Goal: Task Accomplishment & Management: Manage account settings

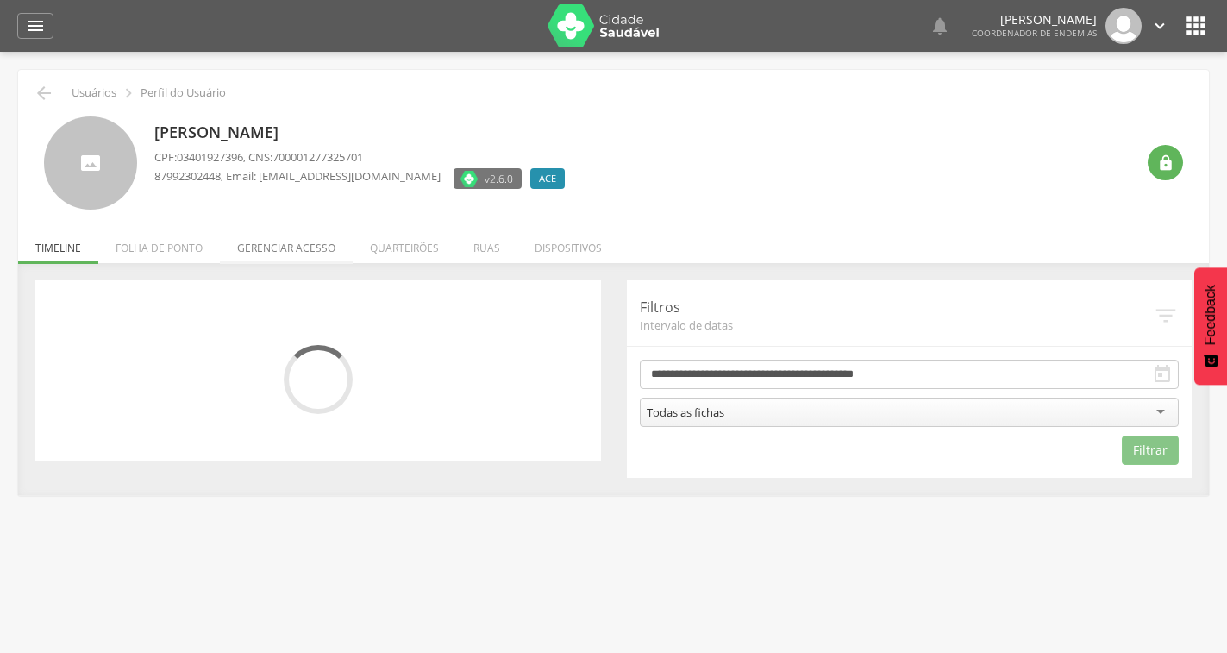
click at [286, 241] on li "Gerenciar acesso" at bounding box center [286, 243] width 133 height 41
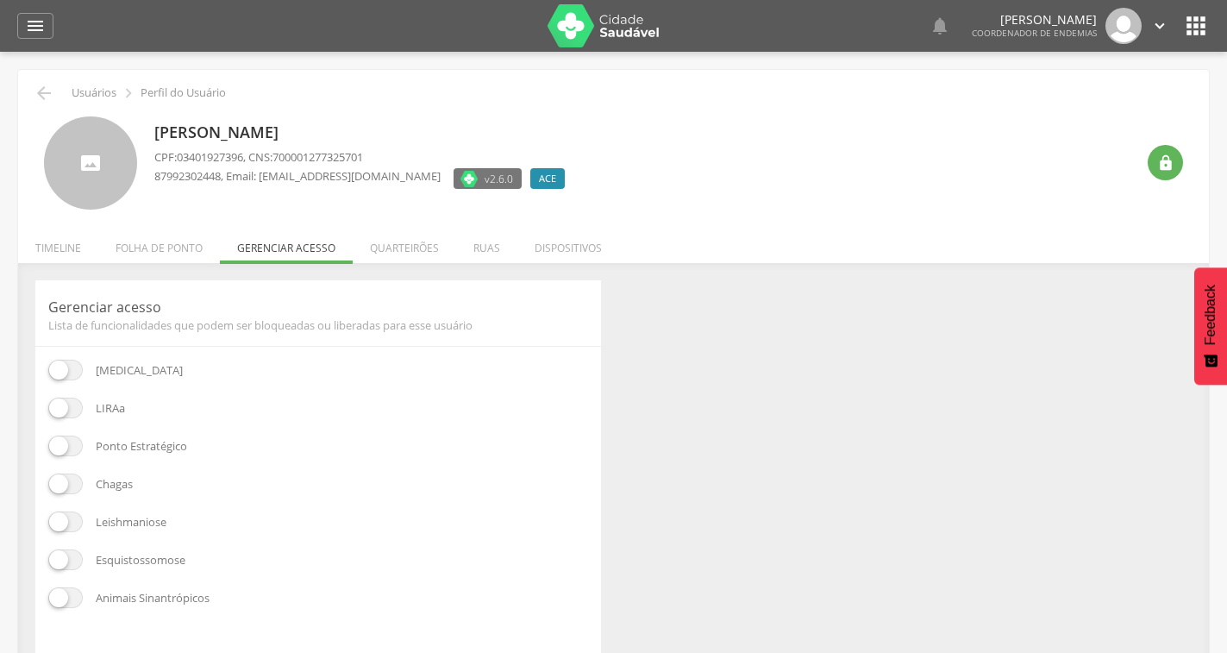
click at [59, 407] on span at bounding box center [65, 408] width 34 height 21
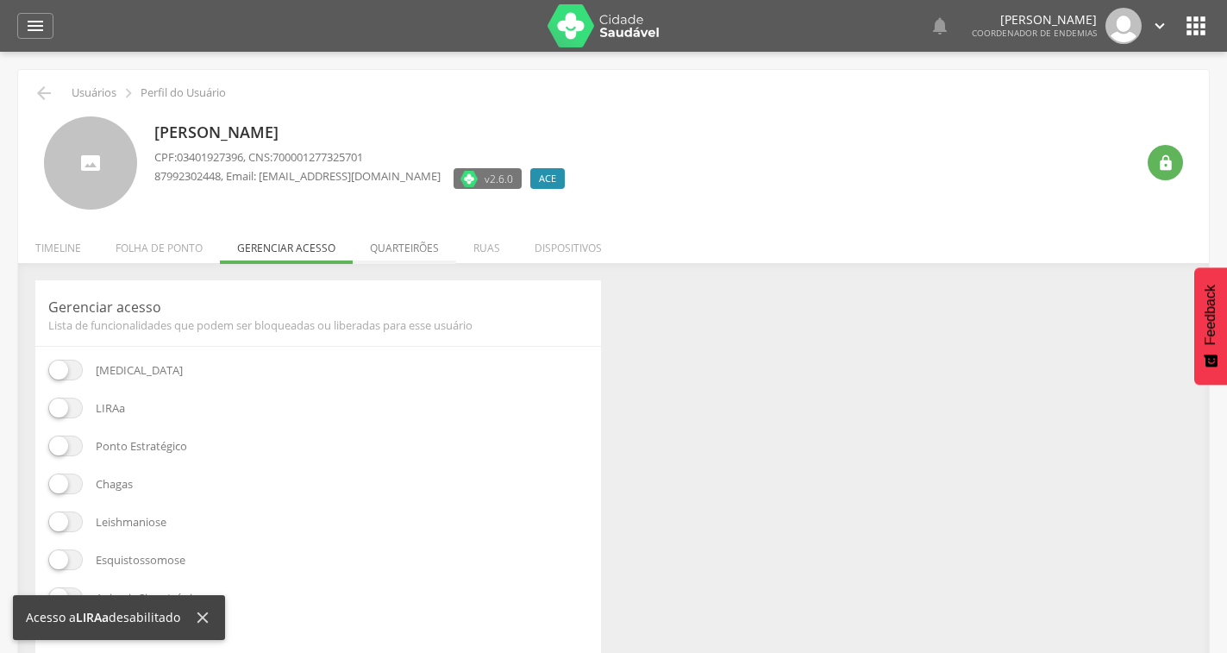
click at [410, 241] on li "Quarteirões" at bounding box center [404, 243] width 103 height 41
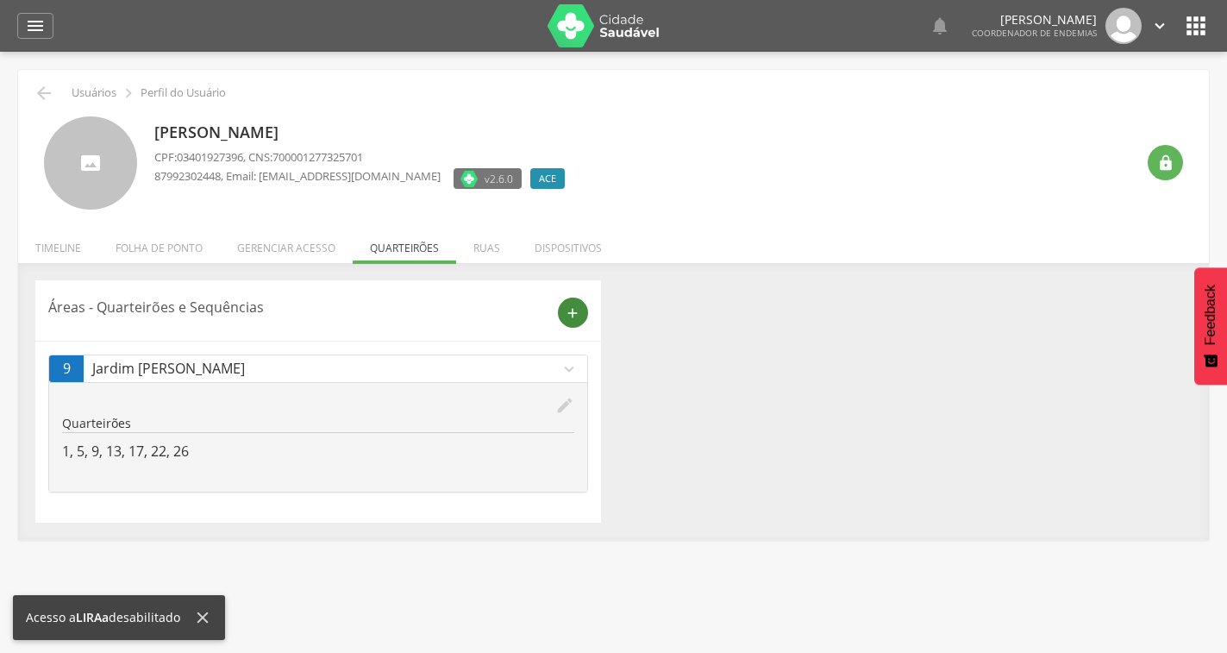
click at [563, 310] on div "add" at bounding box center [573, 312] width 30 height 30
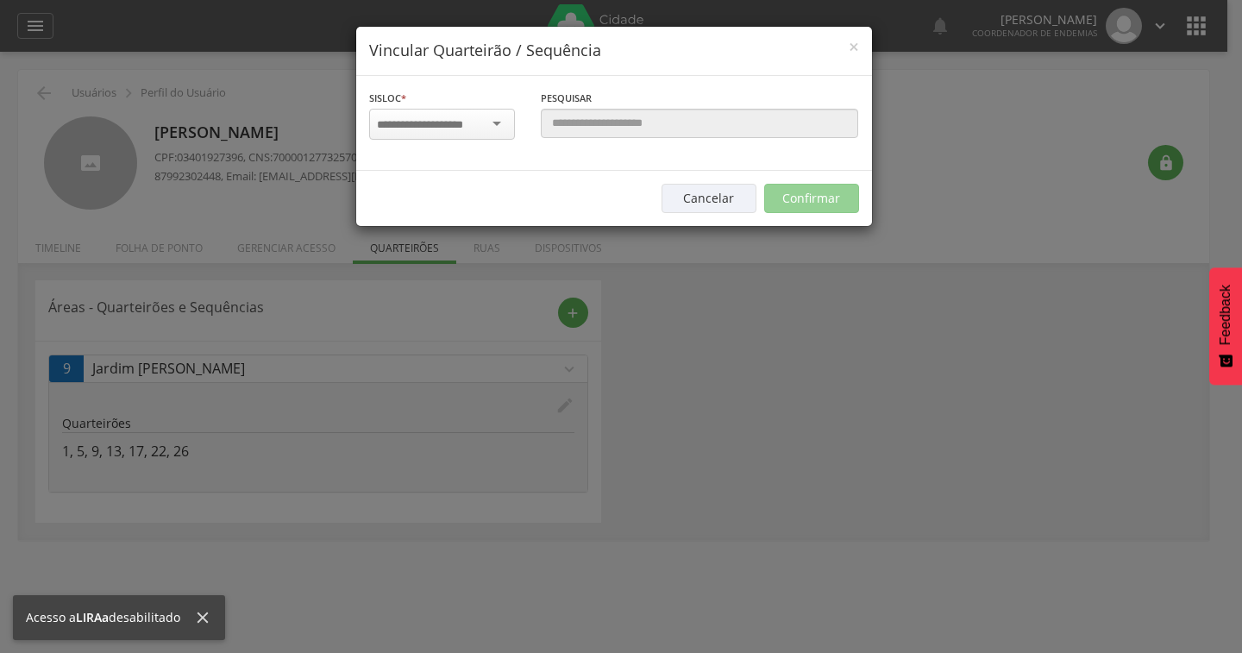
click at [472, 130] on input "select-one" at bounding box center [431, 125] width 109 height 16
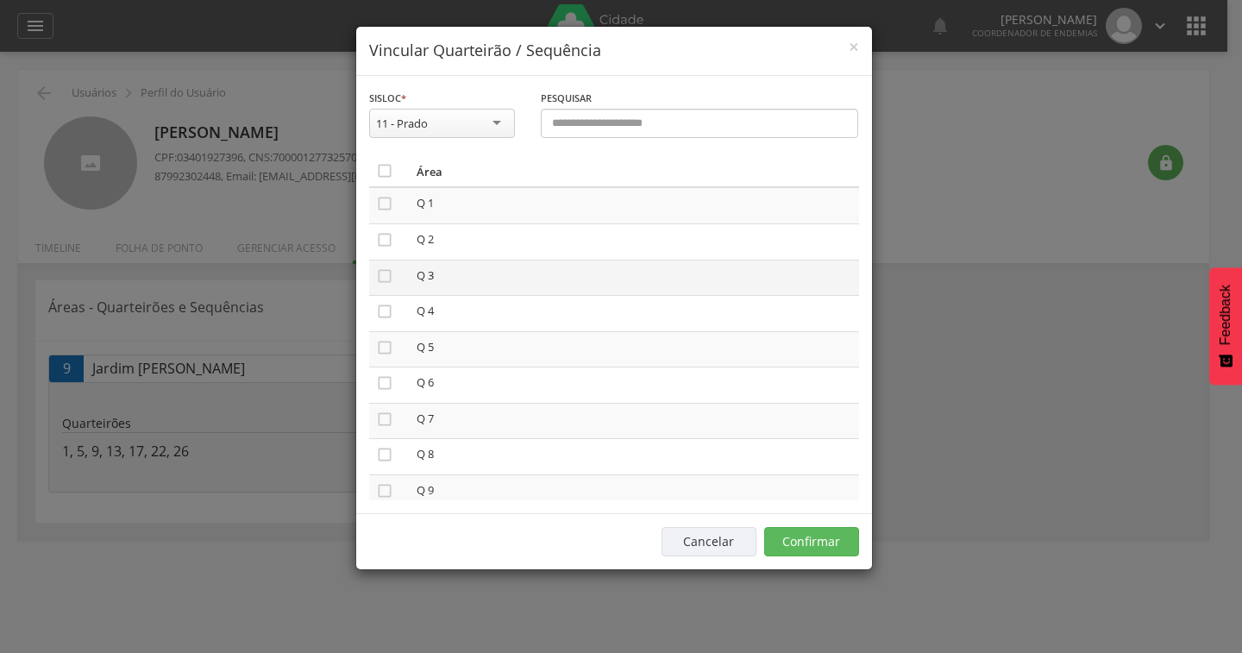
click at [373, 280] on td "" at bounding box center [389, 278] width 41 height 36
click at [380, 280] on icon "" at bounding box center [384, 275] width 17 height 17
click at [386, 348] on icon "" at bounding box center [384, 347] width 17 height 17
click at [829, 544] on button "Confirmar" at bounding box center [811, 541] width 95 height 29
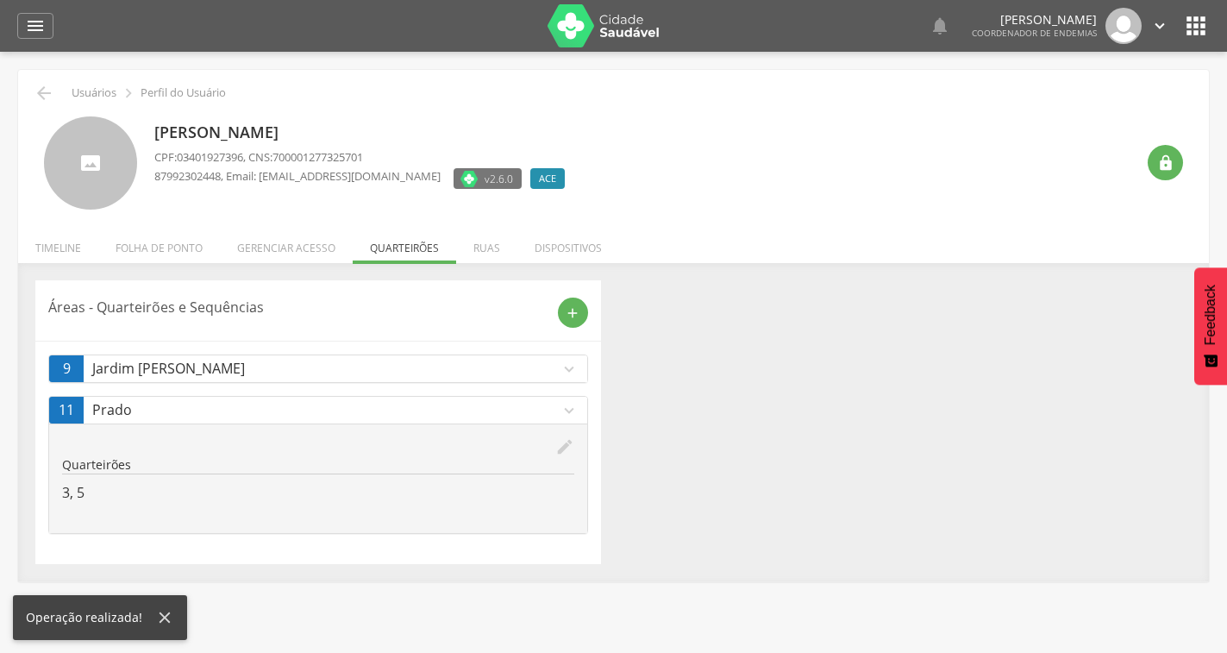
click at [568, 444] on icon "edit" at bounding box center [564, 446] width 19 height 19
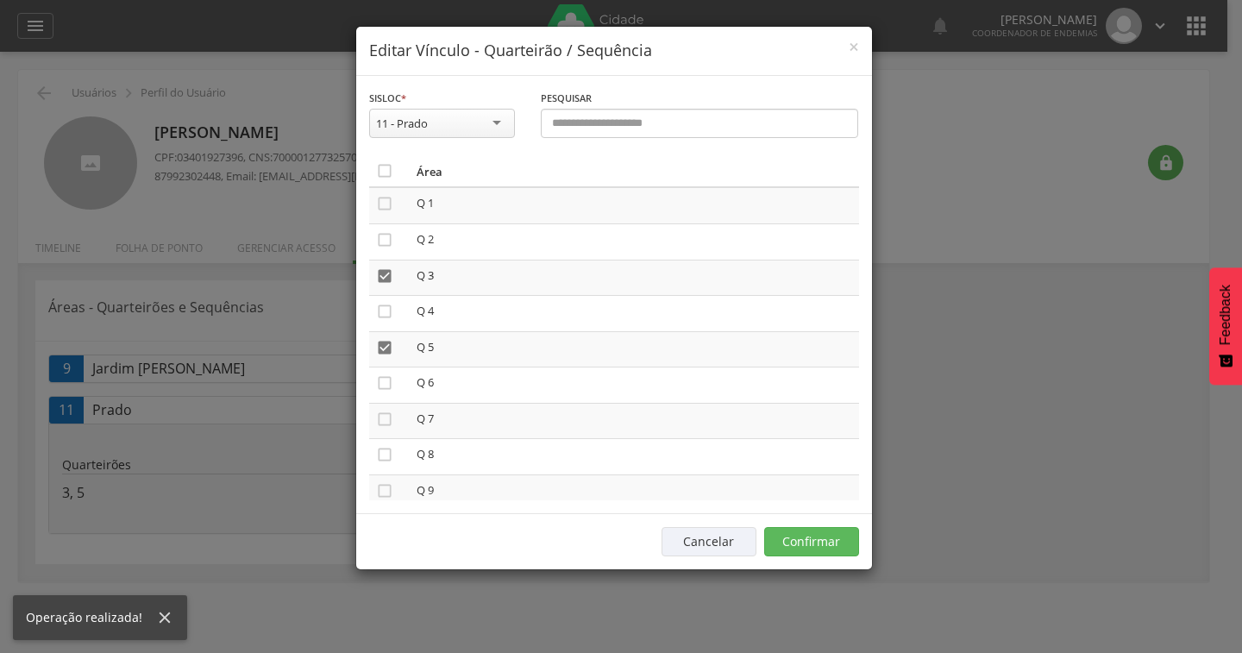
click at [385, 181] on th "" at bounding box center [389, 171] width 41 height 32
click at [384, 166] on icon "" at bounding box center [384, 170] width 17 height 17
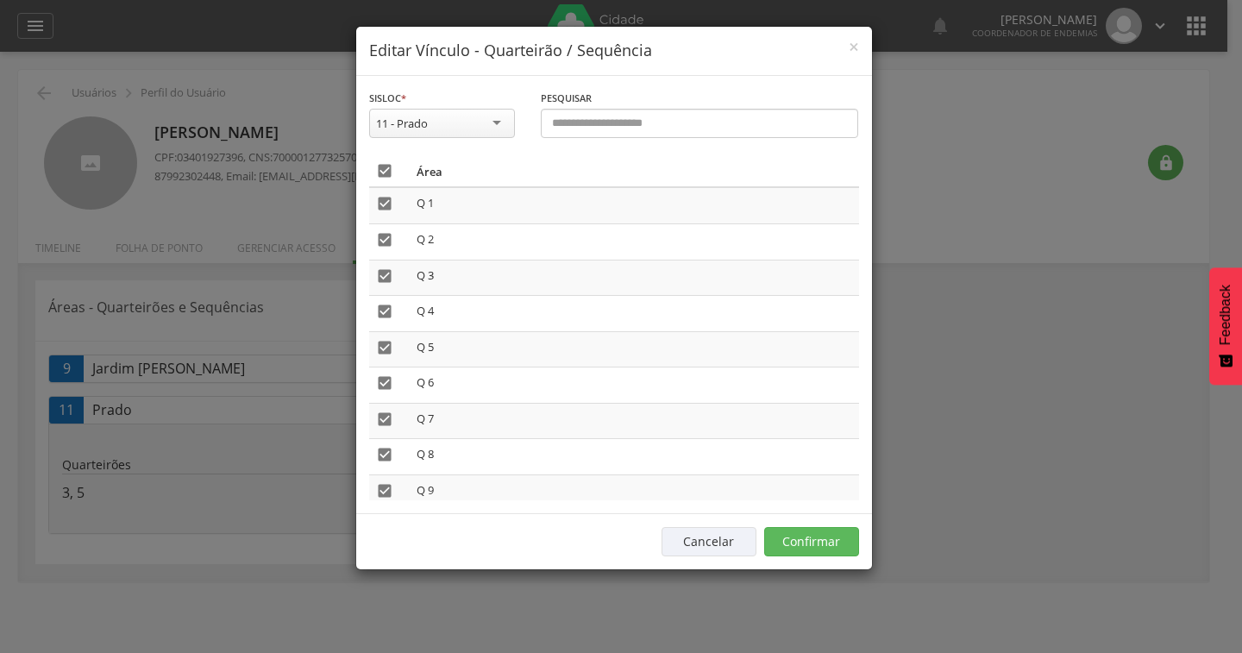
click at [383, 168] on icon "" at bounding box center [384, 170] width 17 height 17
click at [378, 273] on icon "" at bounding box center [384, 275] width 17 height 17
click at [379, 340] on icon "" at bounding box center [384, 347] width 17 height 17
click at [832, 532] on button "Confirmar" at bounding box center [811, 541] width 95 height 29
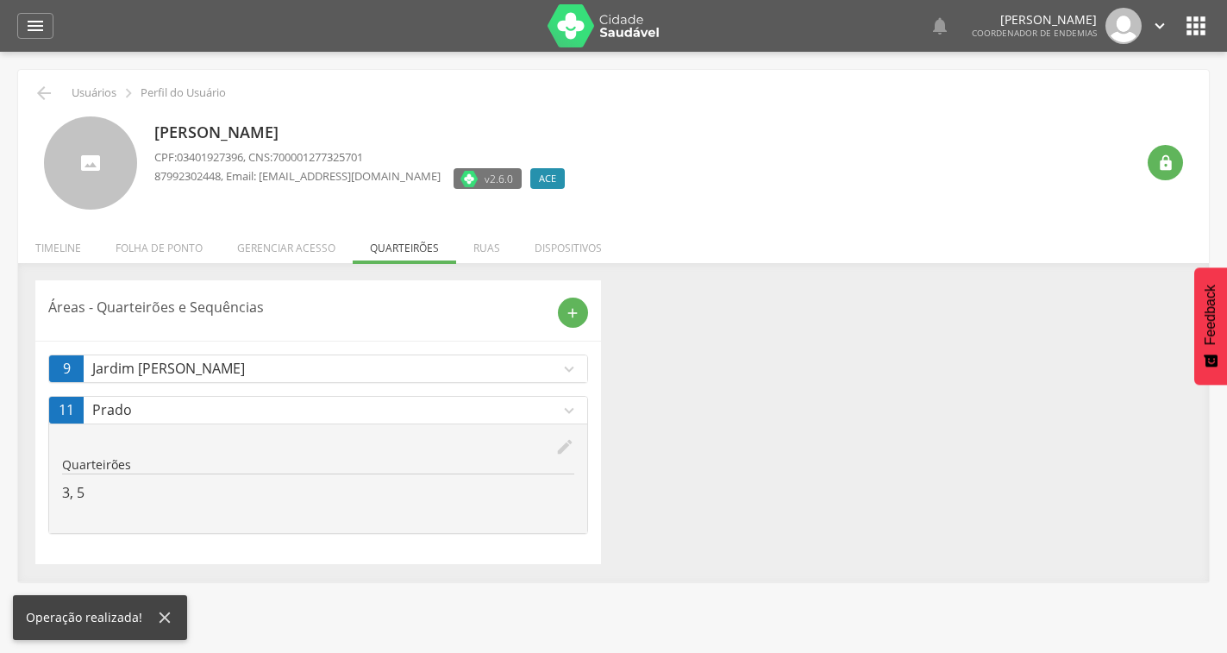
click at [572, 364] on icon "expand_more" at bounding box center [569, 369] width 19 height 19
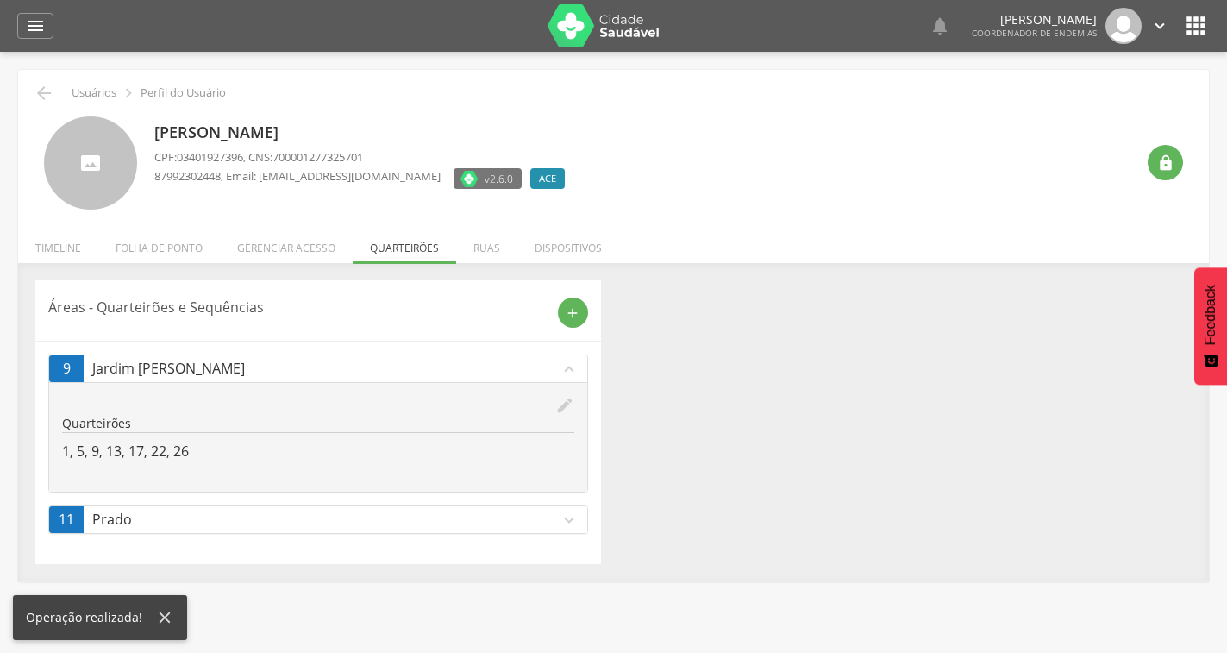
click at [562, 405] on icon "edit" at bounding box center [564, 405] width 19 height 19
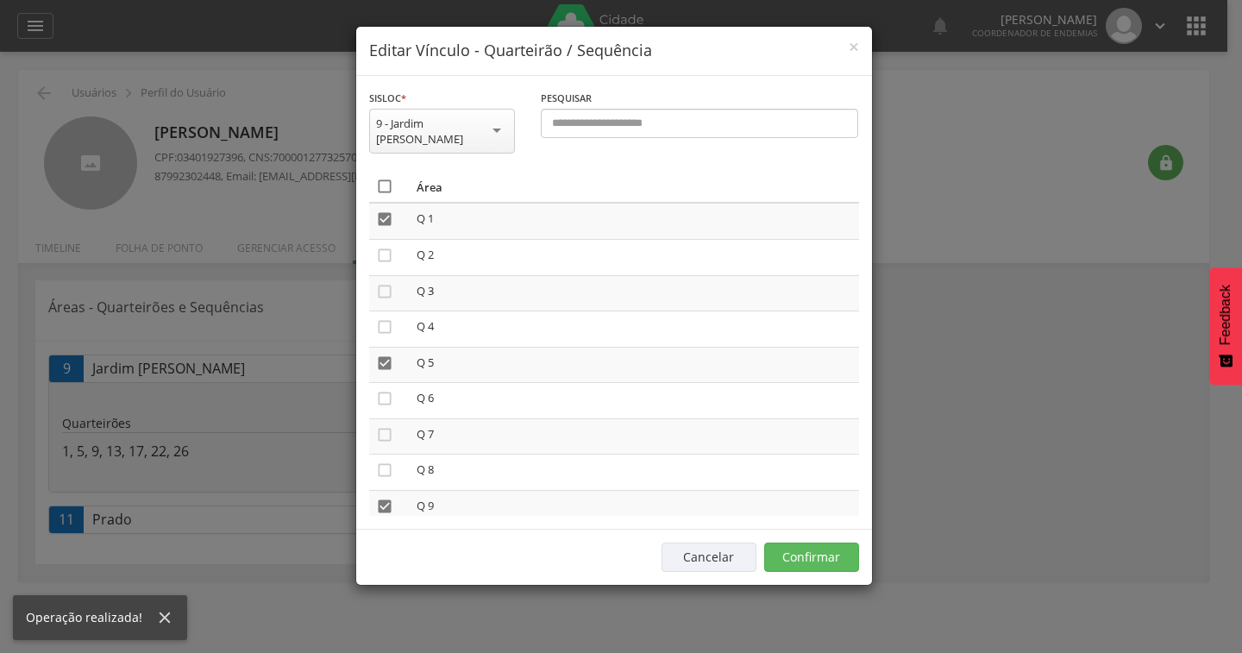
click at [385, 178] on icon "" at bounding box center [384, 186] width 17 height 17
click at [385, 178] on icon "" at bounding box center [384, 186] width 17 height 17
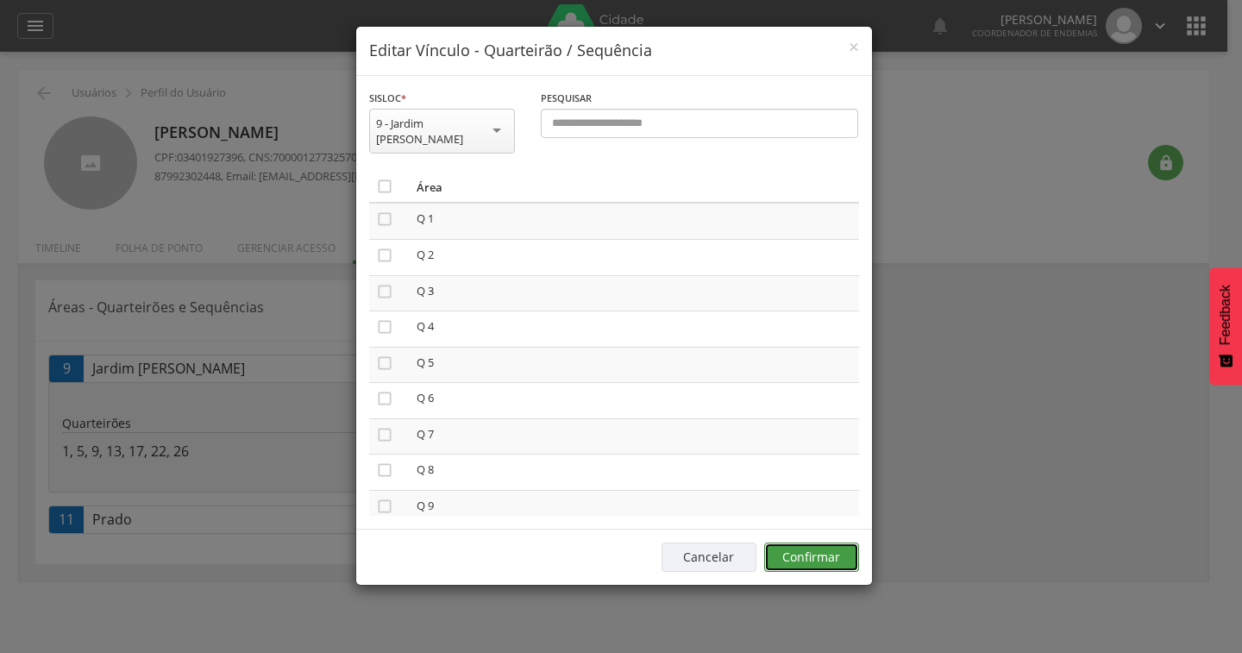
click at [805, 545] on button "Confirmar" at bounding box center [811, 556] width 95 height 29
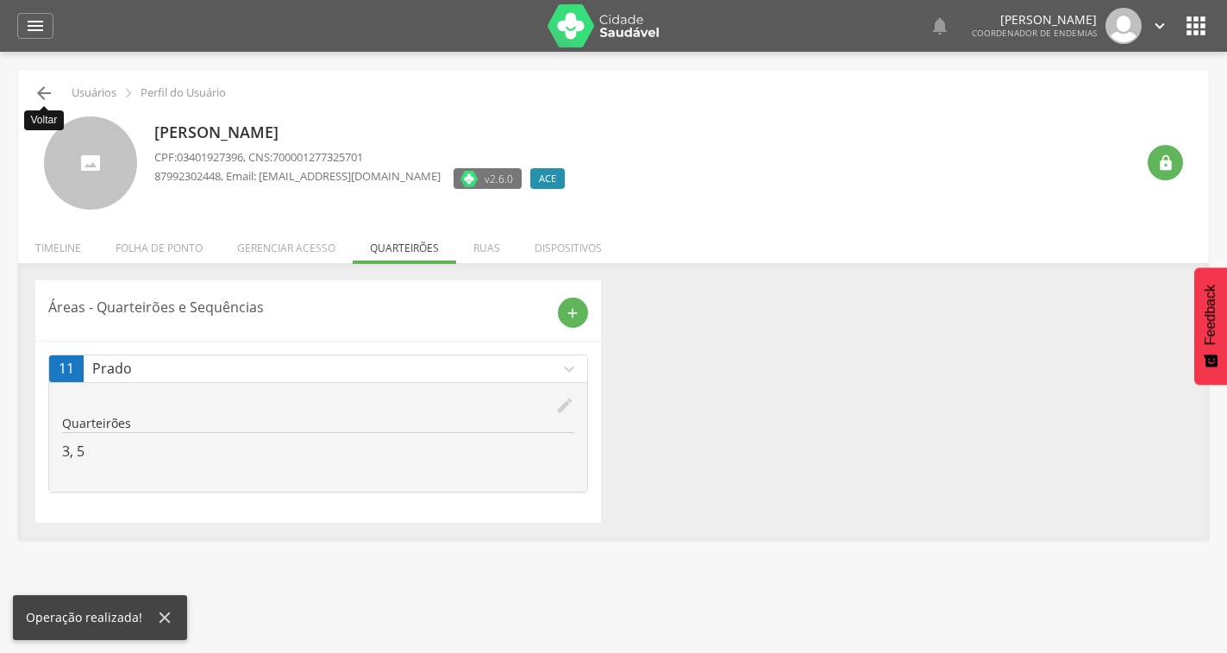
click at [46, 91] on icon "" at bounding box center [44, 93] width 21 height 21
